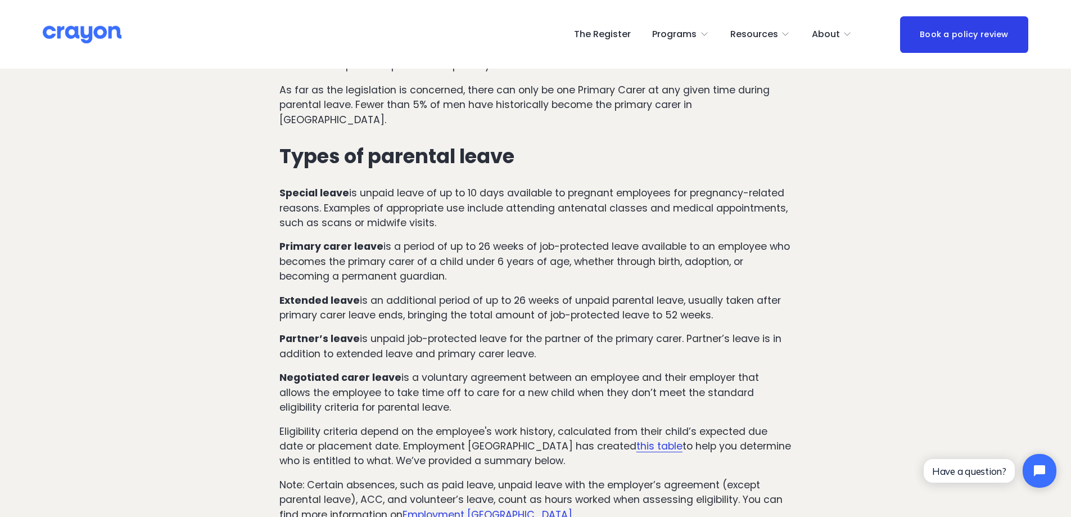
scroll to position [899, 0]
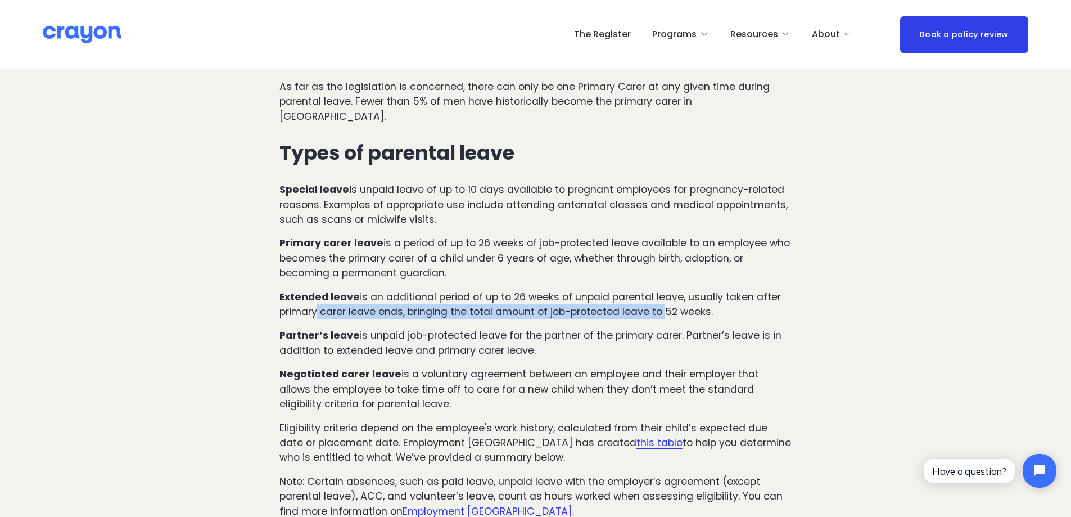
drag, startPoint x: 315, startPoint y: 296, endPoint x: 661, endPoint y: 304, distance: 346.3
click at [661, 304] on p "Extended leave is an additional period of up to 26 weeks of unpaid parental lea…" at bounding box center [535, 304] width 512 height 30
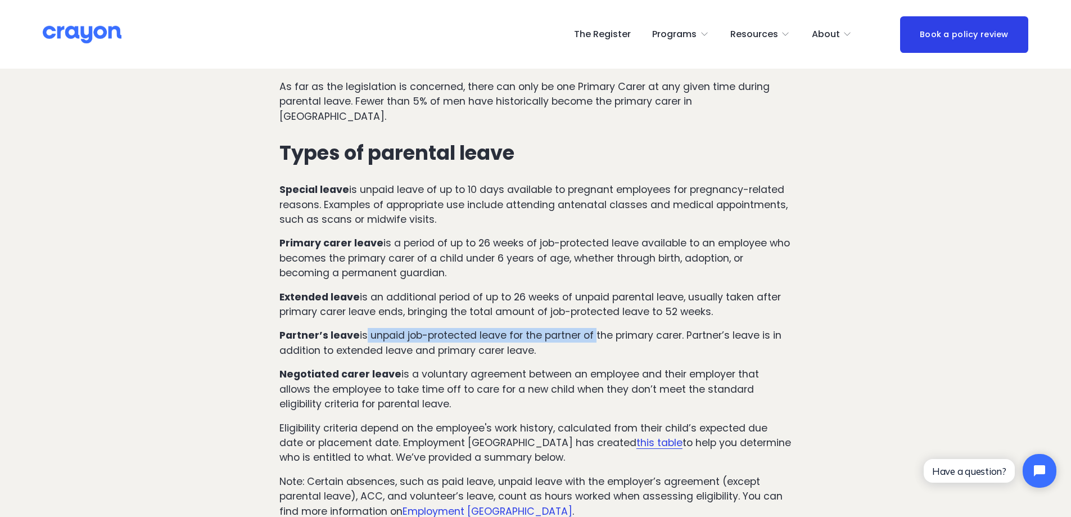
drag, startPoint x: 385, startPoint y: 323, endPoint x: 591, endPoint y: 318, distance: 206.3
click at [591, 328] on p "Partner’s leave is unpaid job-protected leave for the partner of the primary ca…" at bounding box center [535, 343] width 512 height 30
click at [581, 328] on p "Partner’s leave is unpaid job-protected leave for the partner of the primary ca…" at bounding box center [535, 343] width 512 height 30
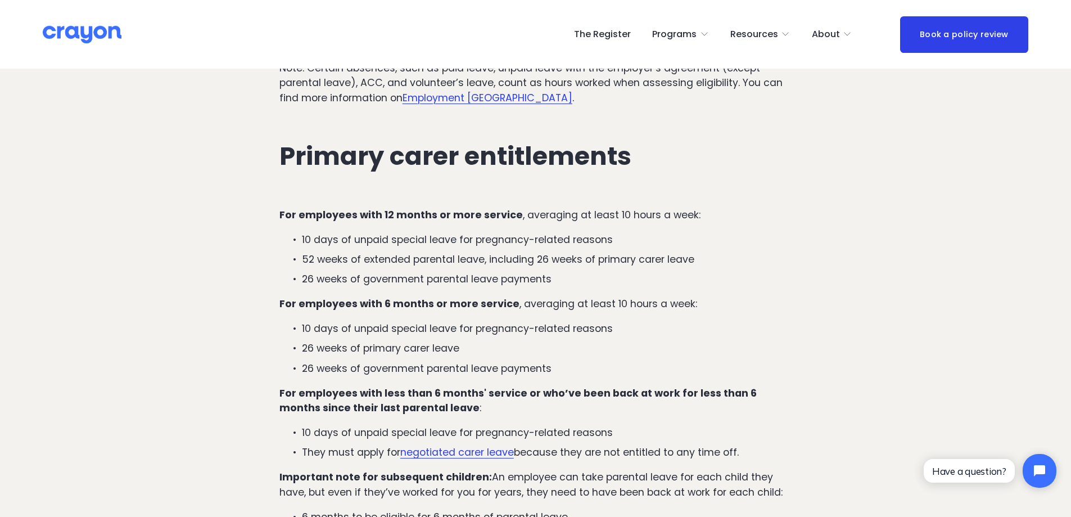
scroll to position [1293, 0]
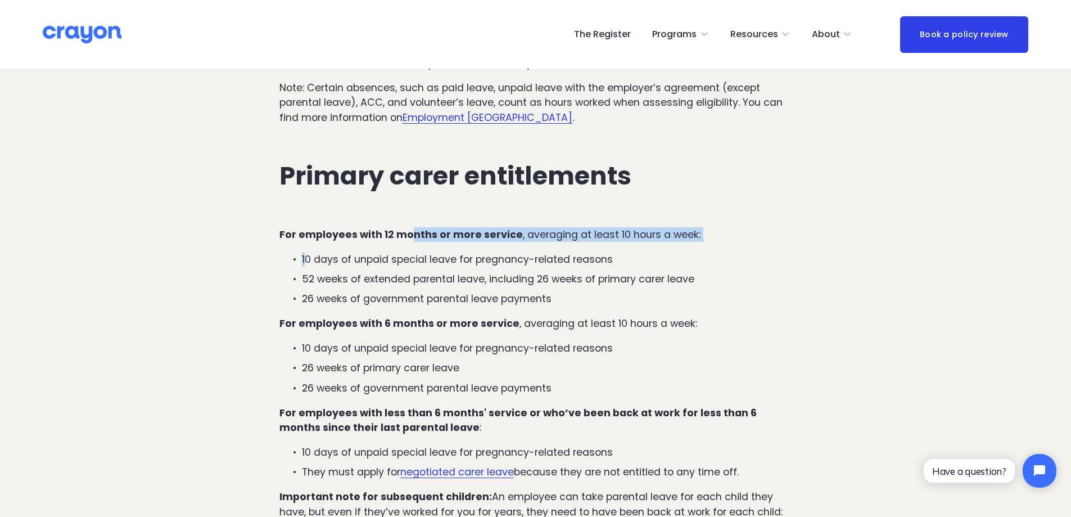
drag, startPoint x: 307, startPoint y: 228, endPoint x: 408, endPoint y: 220, distance: 101.5
click at [408, 227] on div "For employees with 12 months or more service , averaging at least 10 hours a we…" at bounding box center [535, 407] width 512 height 361
click at [426, 231] on div "For employees with 12 months or more service , averaging at least 10 hours a we…" at bounding box center [535, 407] width 512 height 361
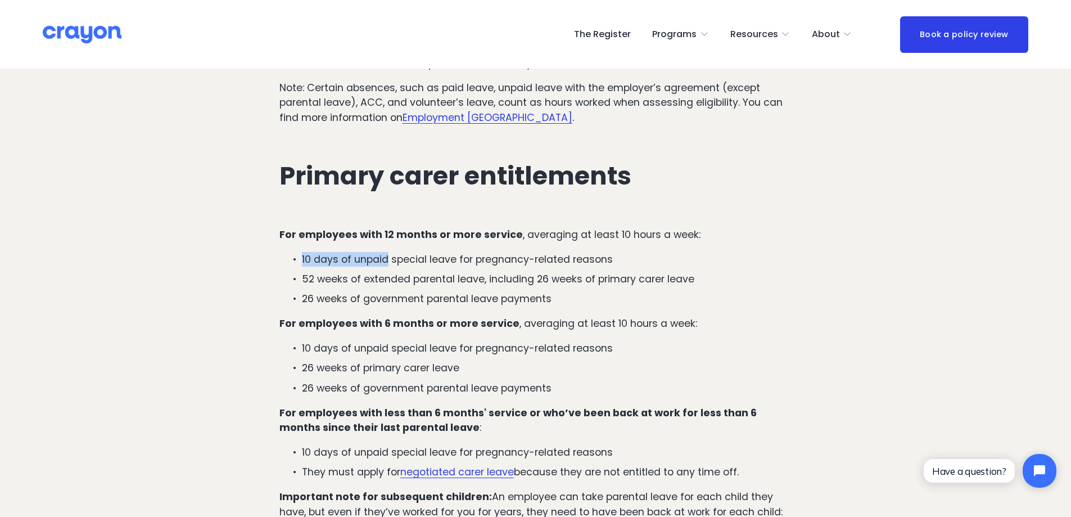
drag, startPoint x: 297, startPoint y: 247, endPoint x: 387, endPoint y: 250, distance: 89.4
click at [387, 252] on p "10 days of unpaid special leave for pregnancy-related reasons" at bounding box center [547, 259] width 490 height 15
drag, startPoint x: 302, startPoint y: 264, endPoint x: 555, endPoint y: 264, distance: 252.9
click at [555, 271] on p "52 weeks of extended parental leave, including 26 weeks of primary carer leave" at bounding box center [547, 278] width 490 height 15
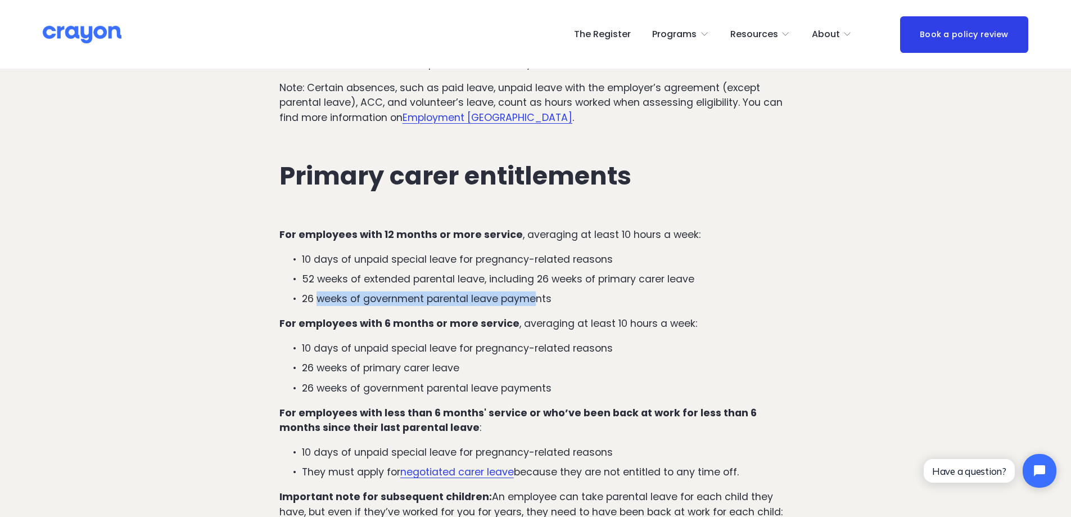
drag, startPoint x: 320, startPoint y: 288, endPoint x: 536, endPoint y: 287, distance: 215.8
click at [536, 291] on p "26 weeks of government parental leave payments" at bounding box center [547, 298] width 490 height 15
click at [558, 291] on p "26 weeks of government parental leave payments" at bounding box center [547, 298] width 490 height 15
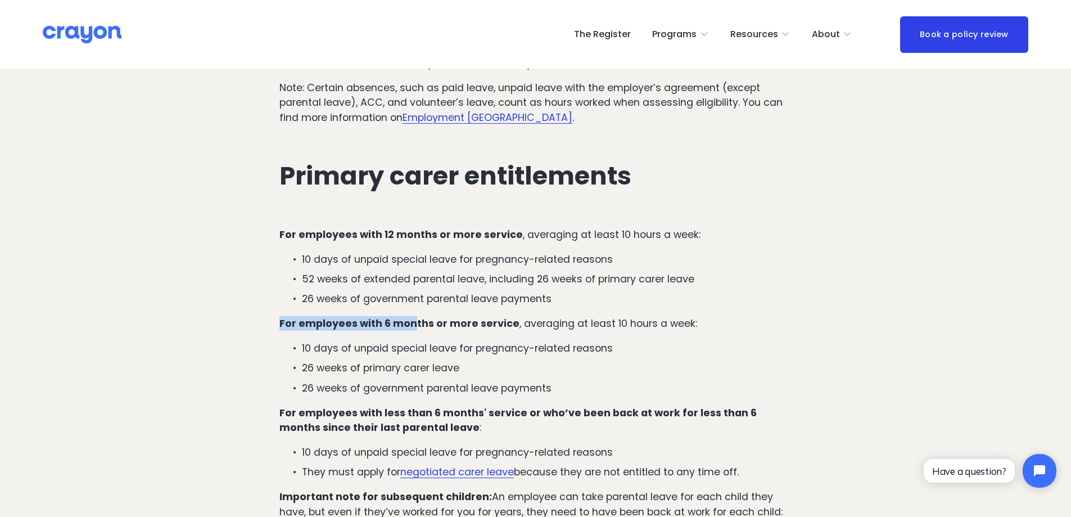
drag, startPoint x: 280, startPoint y: 309, endPoint x: 413, endPoint y: 308, distance: 132.1
click at [413, 316] on strong "For employees with 6 months or more service" at bounding box center [399, 322] width 240 height 13
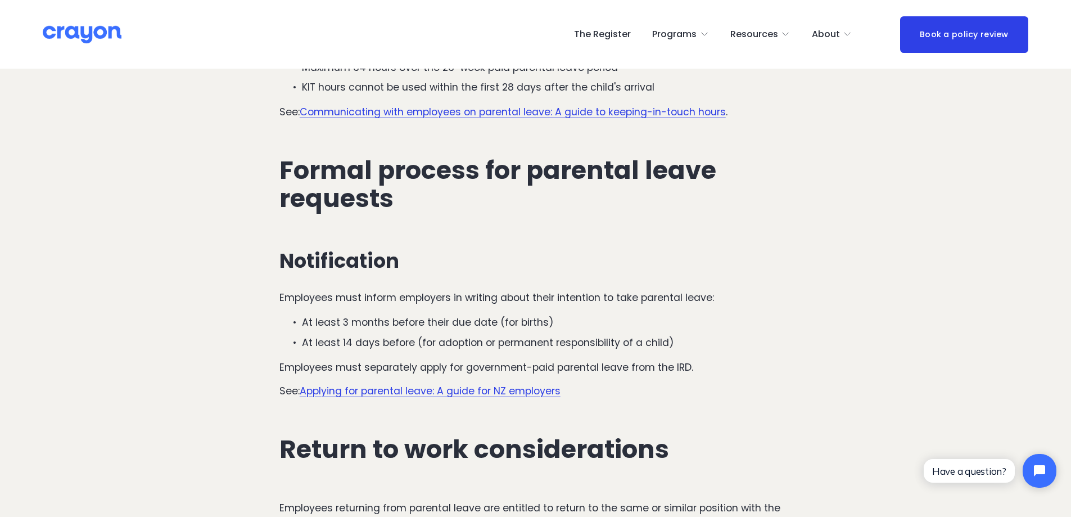
scroll to position [3035, 0]
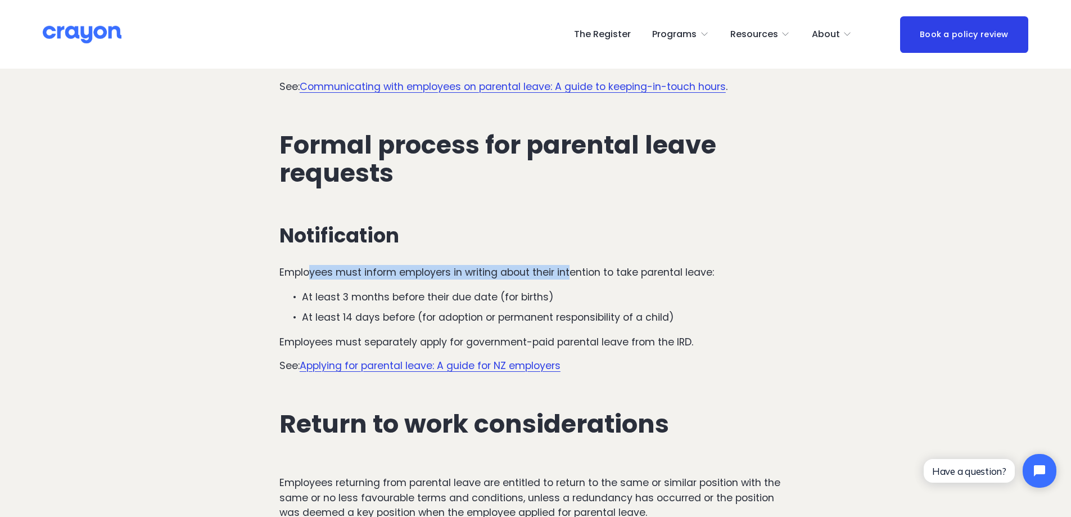
drag, startPoint x: 311, startPoint y: 256, endPoint x: 573, endPoint y: 255, distance: 262.5
click at [573, 265] on p "Employees must inform employers in writing about their intention to take parent…" at bounding box center [535, 272] width 512 height 15
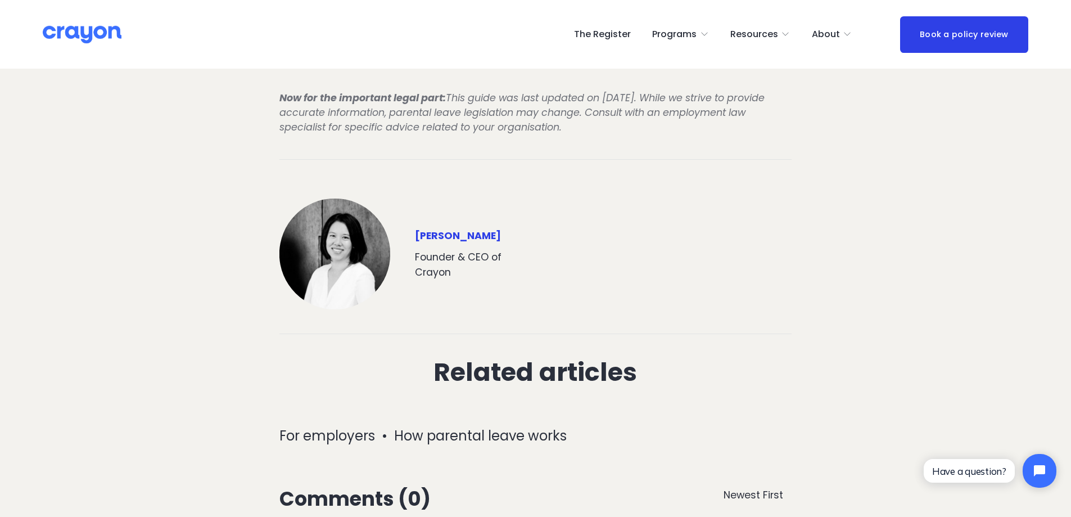
scroll to position [3878, 0]
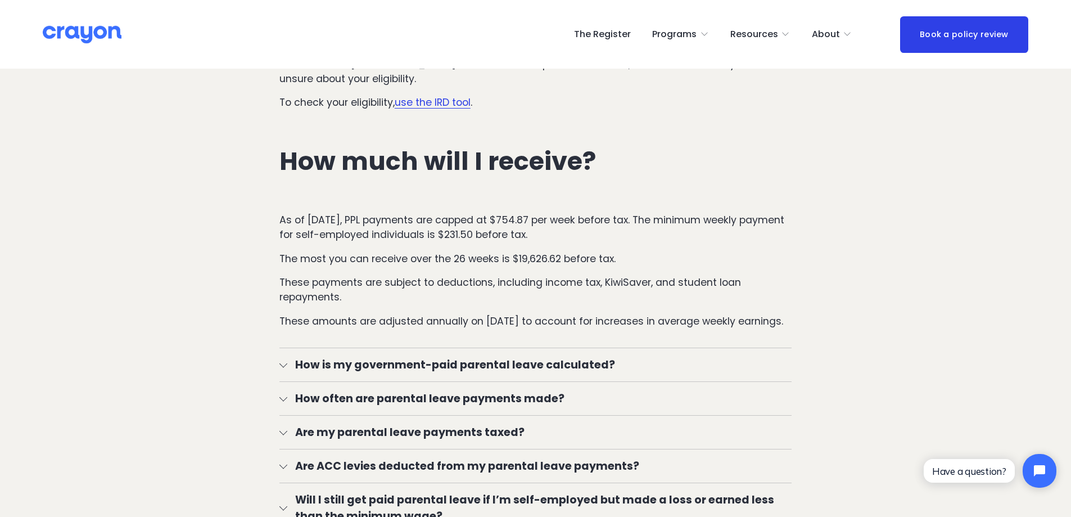
scroll to position [1630, 0]
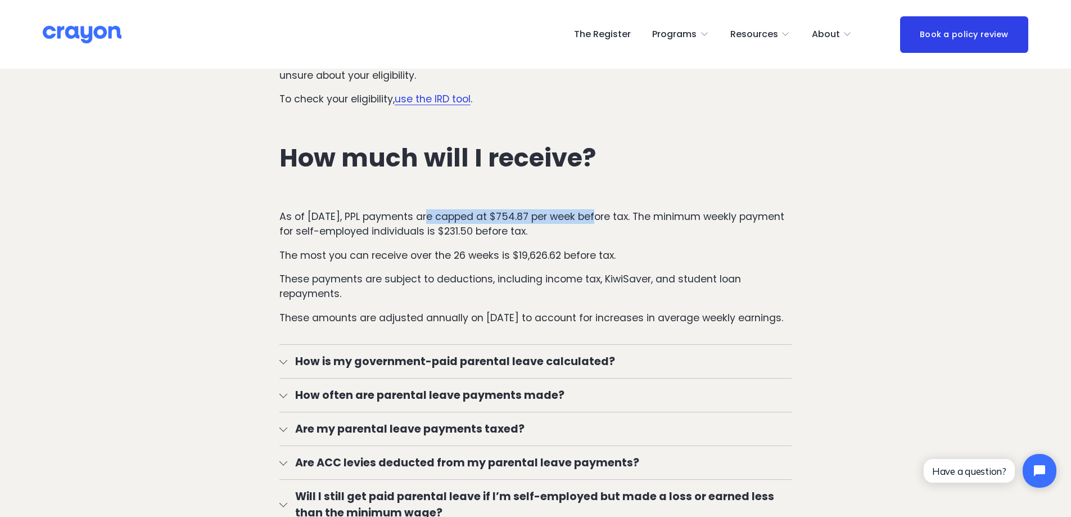
drag, startPoint x: 420, startPoint y: 220, endPoint x: 583, endPoint y: 220, distance: 163.0
click at [583, 220] on p "As of July 1, 2024, PPL payments are capped at $754.87 per week before tax. The…" at bounding box center [535, 224] width 512 height 30
click at [597, 222] on p "As of July 1, 2024, PPL payments are capped at $754.87 per week before tax. The…" at bounding box center [535, 224] width 512 height 30
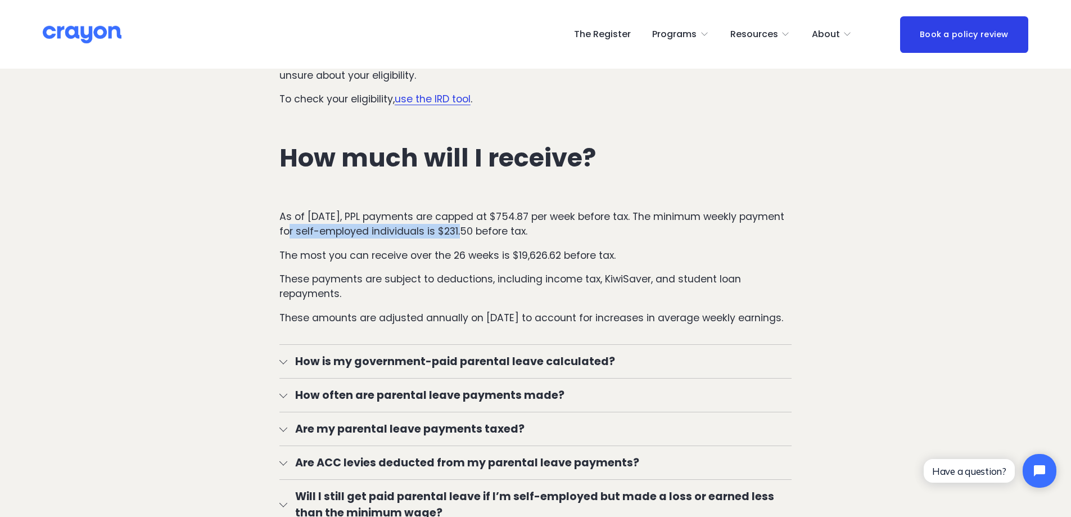
drag, startPoint x: 311, startPoint y: 231, endPoint x: 479, endPoint y: 236, distance: 168.1
click at [479, 236] on p "As of July 1, 2024, PPL payments are capped at $754.87 per week before tax. The…" at bounding box center [535, 224] width 512 height 30
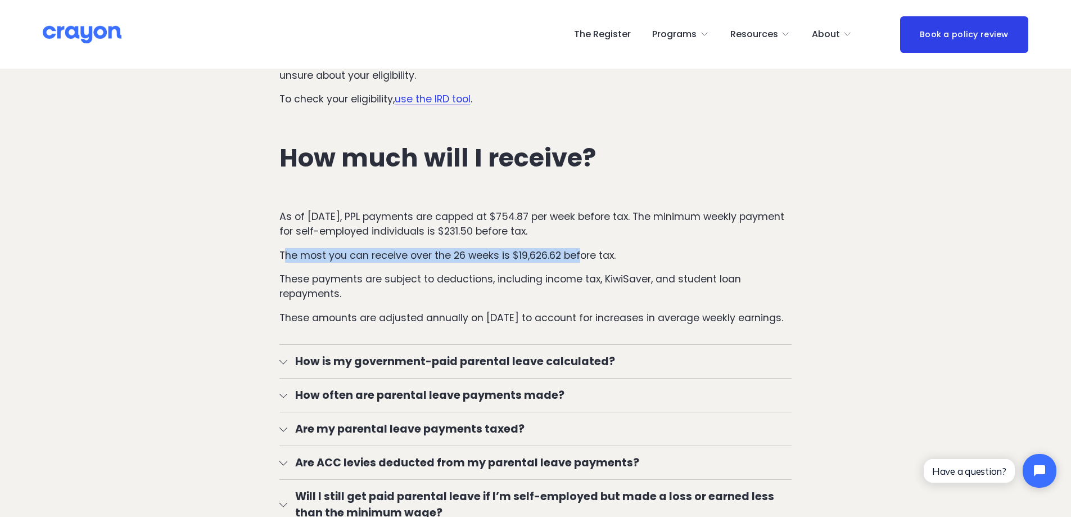
drag, startPoint x: 309, startPoint y: 262, endPoint x: 603, endPoint y: 259, distance: 294.0
click at [590, 260] on p "The most you can receive over the 26 weeks is $19,626.62 before tax." at bounding box center [535, 255] width 512 height 15
click at [609, 259] on p "The most you can receive over the 26 weeks is $19,626.62 before tax." at bounding box center [535, 255] width 512 height 15
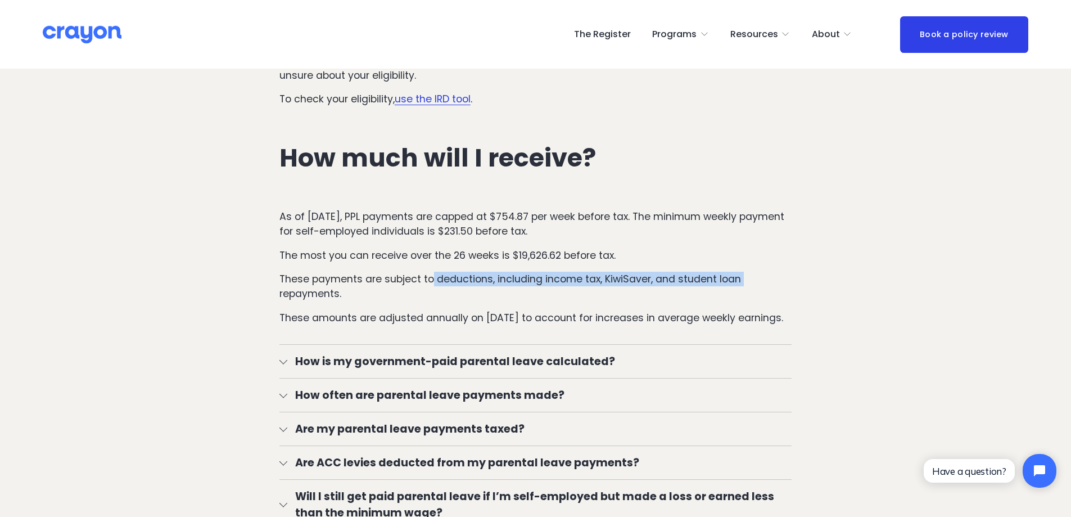
drag, startPoint x: 273, startPoint y: 288, endPoint x: 433, endPoint y: 283, distance: 160.8
click at [433, 283] on div "As of July 1, 2024, PPL payments are capped at $754.87 per week before tax. The…" at bounding box center [535, 267] width 531 height 135
click at [472, 289] on p "These payments are subject to deductions, including income tax, KiwiSaver, and …" at bounding box center [535, 286] width 512 height 30
drag, startPoint x: 474, startPoint y: 281, endPoint x: 595, endPoint y: 274, distance: 121.1
click at [595, 274] on p "These payments are subject to deductions, including income tax, KiwiSaver, and …" at bounding box center [535, 286] width 512 height 30
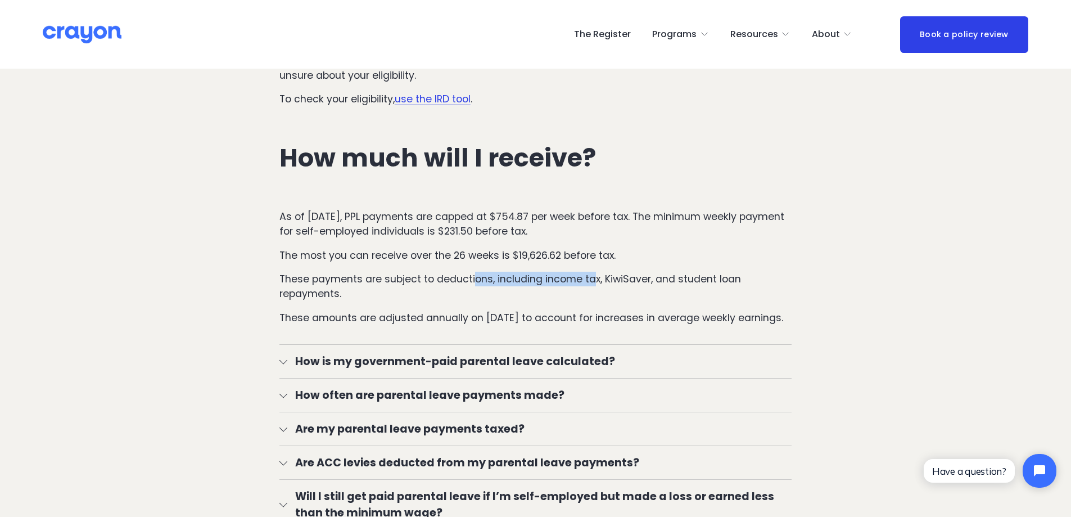
click at [285, 362] on div at bounding box center [283, 360] width 8 height 8
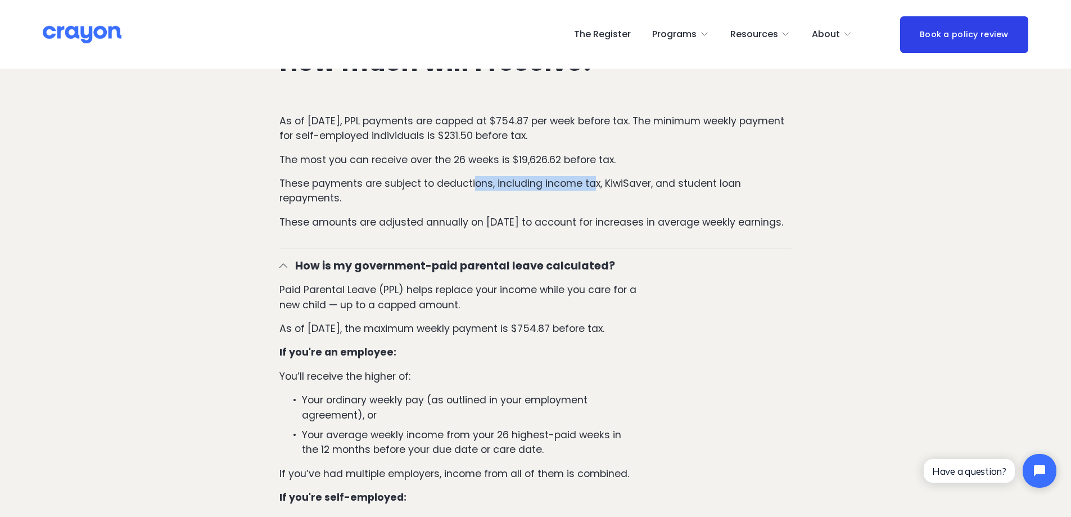
scroll to position [1799, 0]
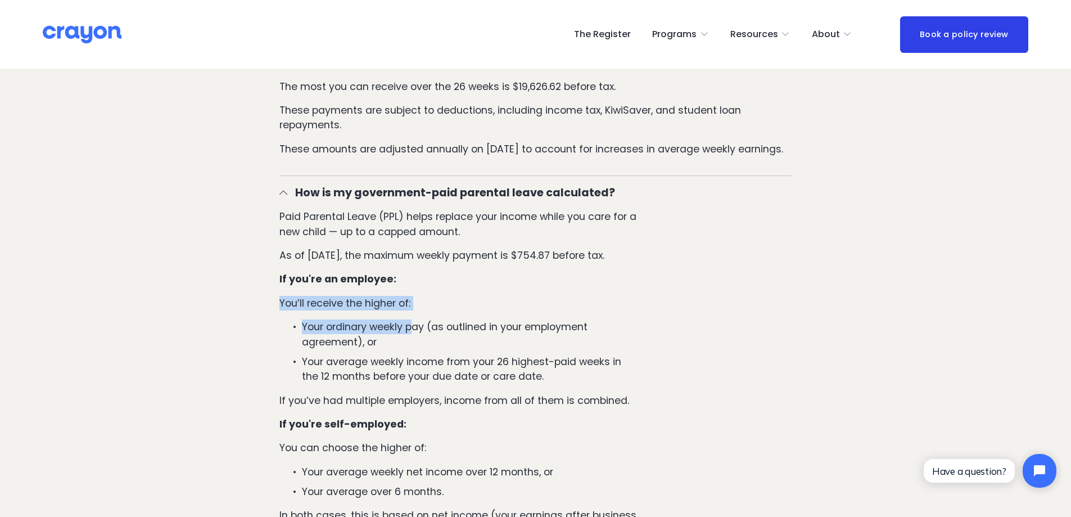
drag, startPoint x: 282, startPoint y: 305, endPoint x: 410, endPoint y: 322, distance: 129.3
click at [410, 322] on div "Paid Parental Leave (PPL) helps replace your income while you care for a new ch…" at bounding box center [458, 451] width 359 height 485
click at [398, 330] on p "Your ordinary weekly pay (as outlined in your employment agreement), or" at bounding box center [470, 334] width 336 height 30
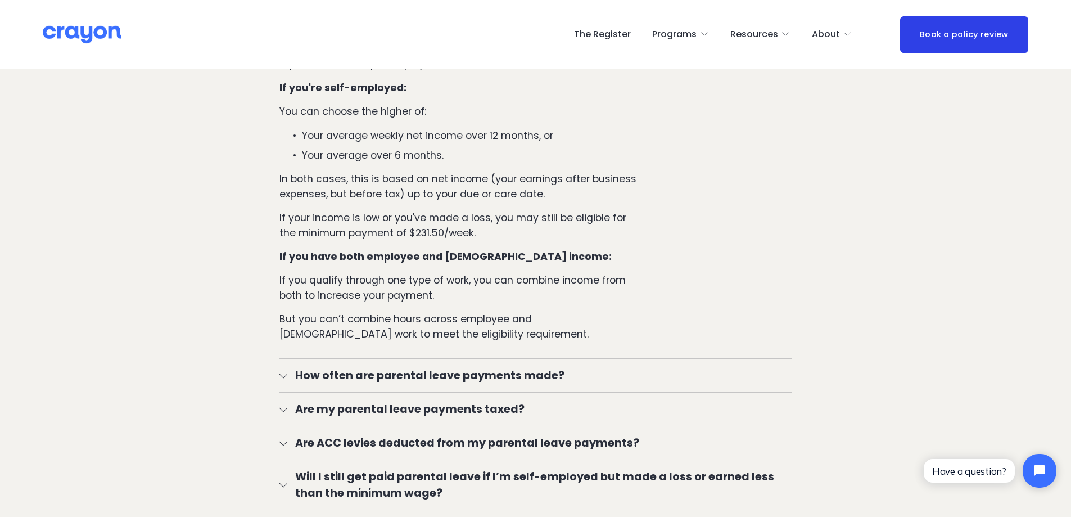
scroll to position [2136, 0]
click at [292, 372] on span "How often are parental leave payments made?" at bounding box center [539, 374] width 504 height 16
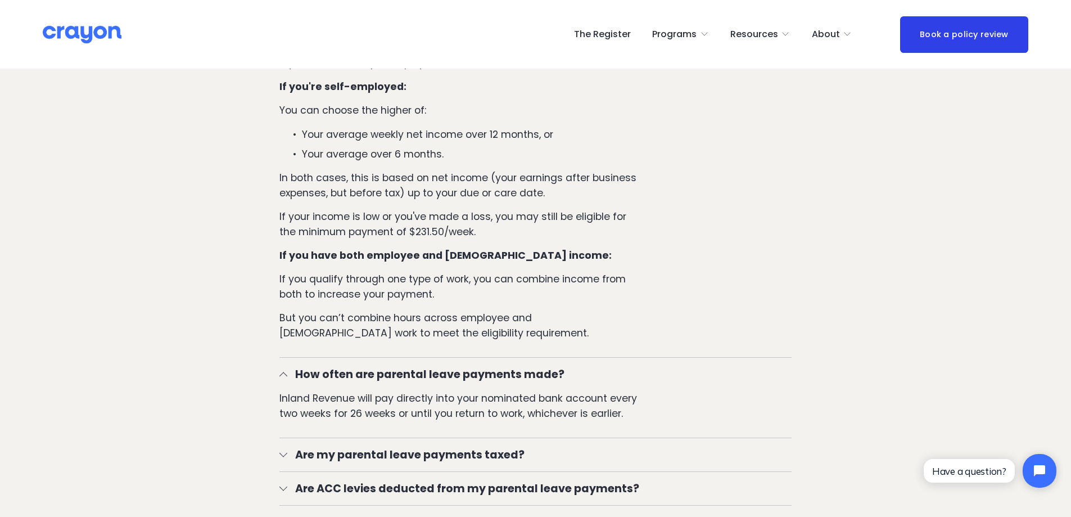
click at [287, 373] on div at bounding box center [283, 374] width 8 height 8
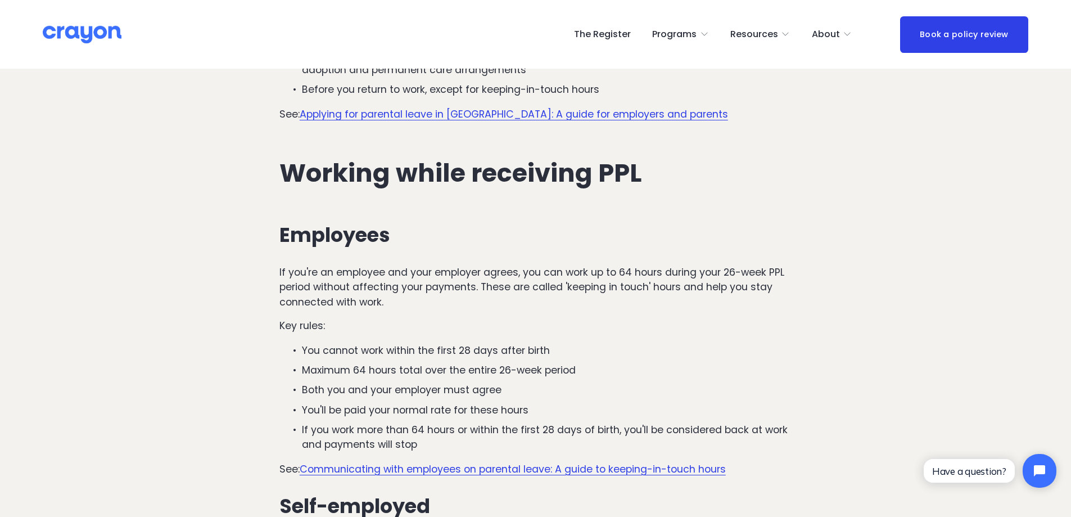
scroll to position [3991, 0]
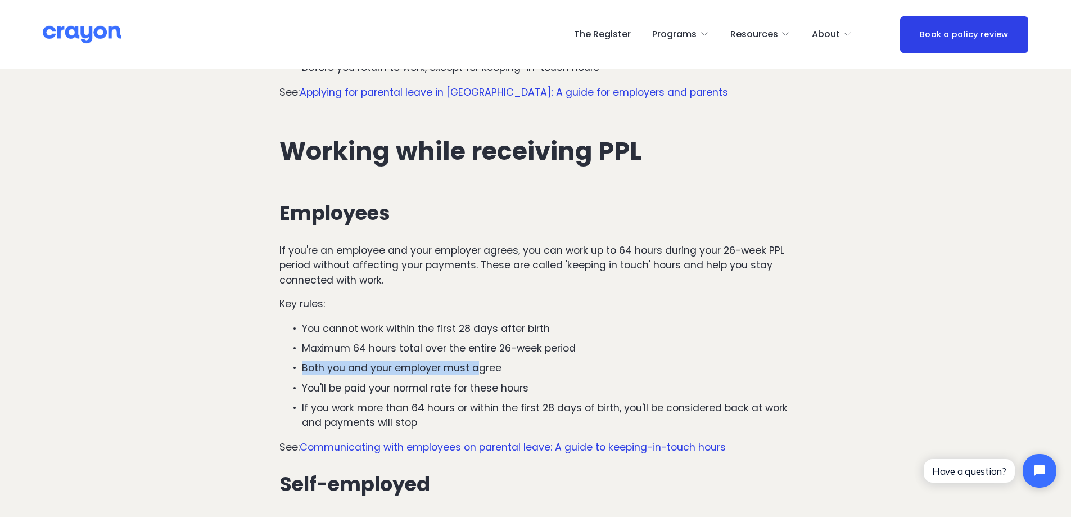
drag, startPoint x: 296, startPoint y: 364, endPoint x: 477, endPoint y: 366, distance: 181.0
click at [477, 366] on p "Both you and your employer must agree" at bounding box center [547, 367] width 490 height 15
drag, startPoint x: 307, startPoint y: 386, endPoint x: 500, endPoint y: 395, distance: 193.0
click at [500, 395] on p "You'll be paid your normal rate for these hours" at bounding box center [547, 388] width 490 height 15
drag, startPoint x: 319, startPoint y: 409, endPoint x: 442, endPoint y: 409, distance: 123.7
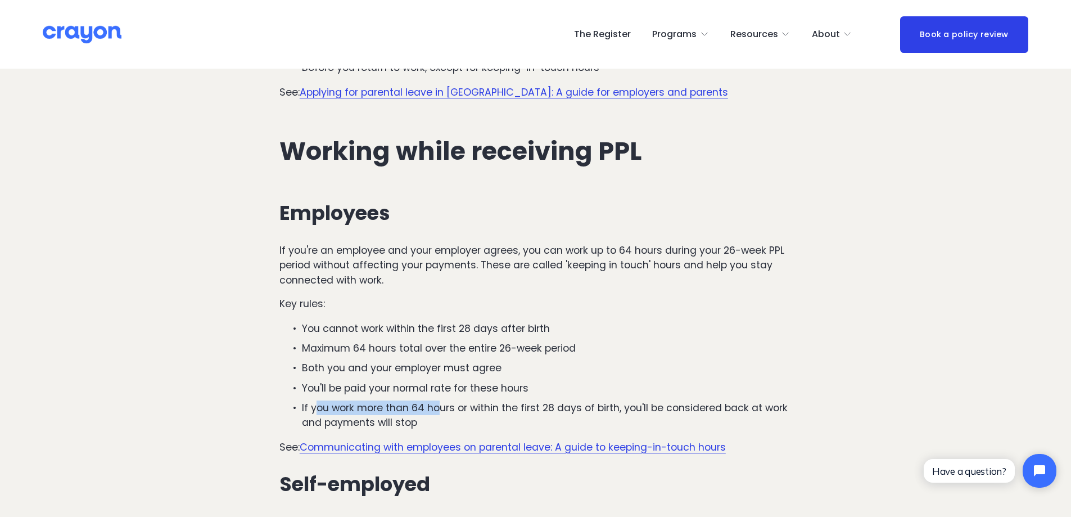
click at [442, 409] on p "If you work more than 64 hours or within the first 28 days of birth, you'll be …" at bounding box center [547, 415] width 490 height 30
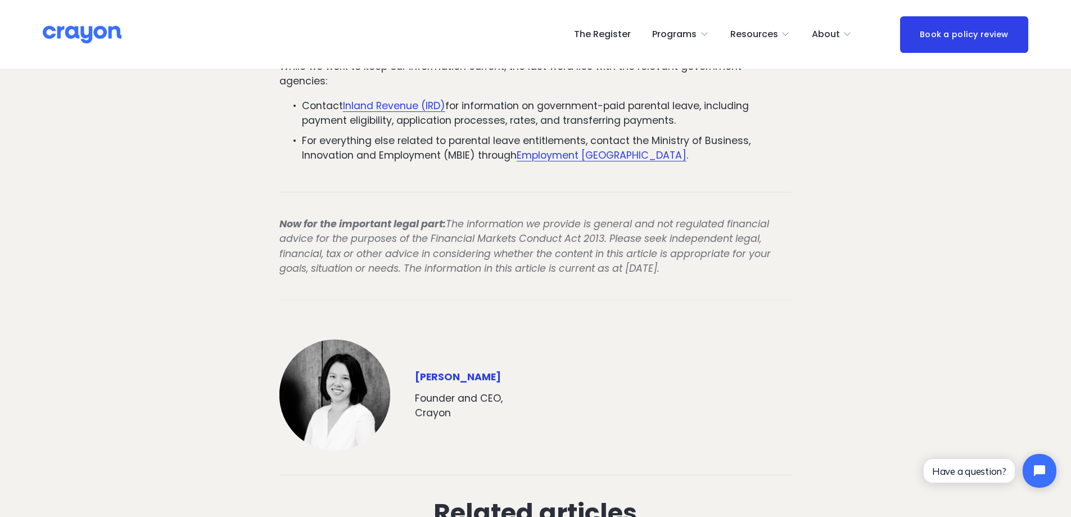
scroll to position [5789, 0]
